Goal: Obtain resource: Obtain resource

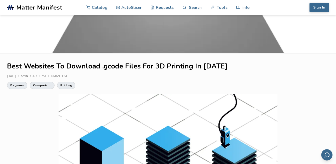
scroll to position [61, 0]
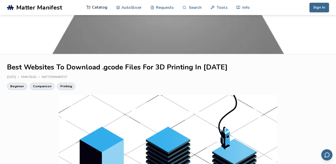
click at [95, 6] on link "Catalog" at bounding box center [96, 7] width 21 height 15
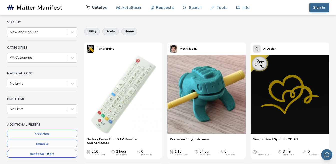
scroll to position [62, 0]
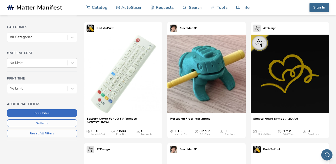
click at [44, 112] on button "Free Files" at bounding box center [42, 113] width 70 height 8
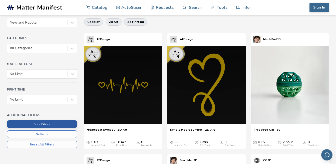
scroll to position [41, 0]
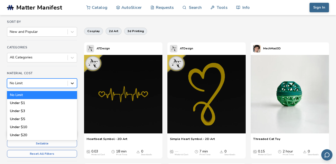
click at [74, 82] on icon at bounding box center [72, 83] width 5 height 5
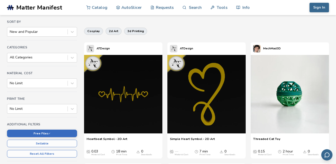
click at [72, 71] on h4 "Material Cost" at bounding box center [42, 73] width 70 height 4
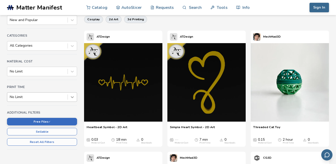
click at [73, 102] on div "No Limit" at bounding box center [42, 97] width 70 height 10
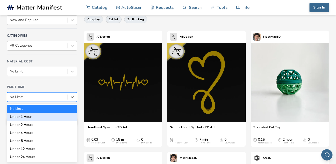
click at [58, 119] on div "Under 1 Hour" at bounding box center [42, 117] width 70 height 8
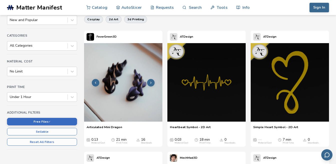
click at [132, 99] on img at bounding box center [123, 82] width 78 height 78
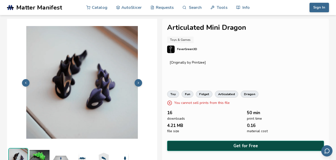
click at [246, 143] on button "Get for Free" at bounding box center [245, 146] width 157 height 10
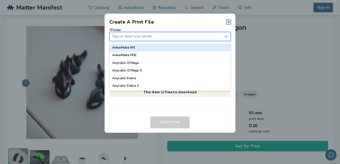
click at [166, 35] on div at bounding box center [165, 36] width 107 height 5
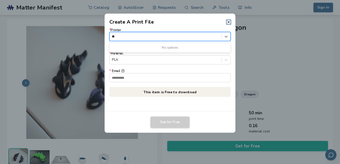
type input "*"
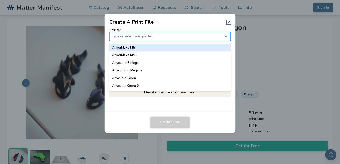
type input "*"
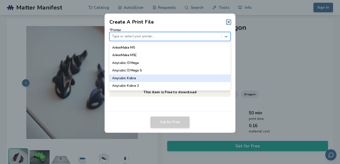
click at [198, 24] on header "Create A Print File" at bounding box center [170, 20] width 131 height 12
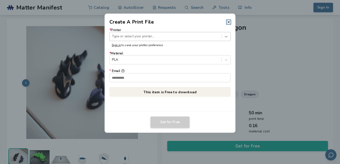
click at [226, 38] on icon at bounding box center [226, 36] width 5 height 5
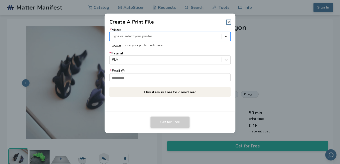
click at [226, 38] on icon at bounding box center [226, 36] width 5 height 5
click at [227, 37] on icon at bounding box center [226, 36] width 5 height 5
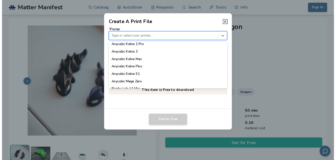
scroll to position [78, 0]
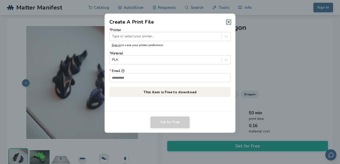
click at [294, 56] on dialog "Create A Print File * Printer Type or select your printer... Sign in to save yo…" at bounding box center [170, 81] width 323 height 155
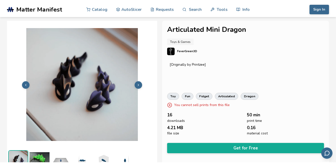
scroll to position [53, 0]
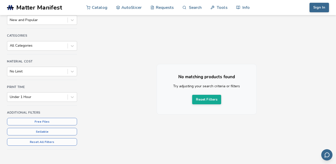
scroll to position [62, 0]
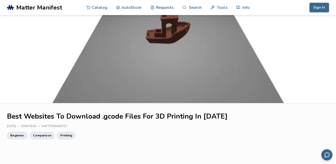
scroll to position [62, 0]
